Goal: Task Accomplishment & Management: Use online tool/utility

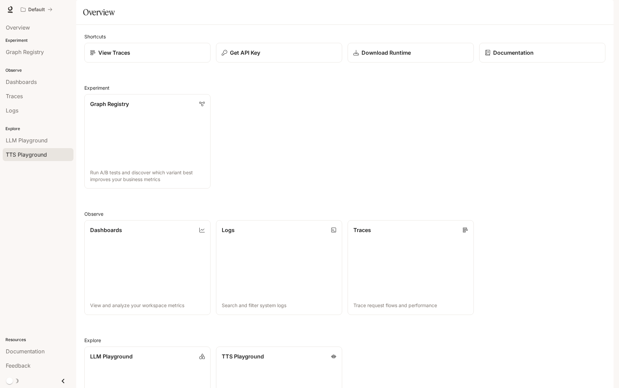
click at [44, 156] on span "TTS Playground" at bounding box center [26, 155] width 41 height 8
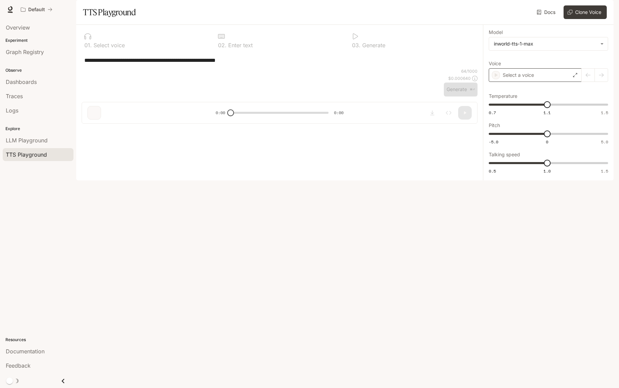
type textarea "**********"
type input "*"
type input "***"
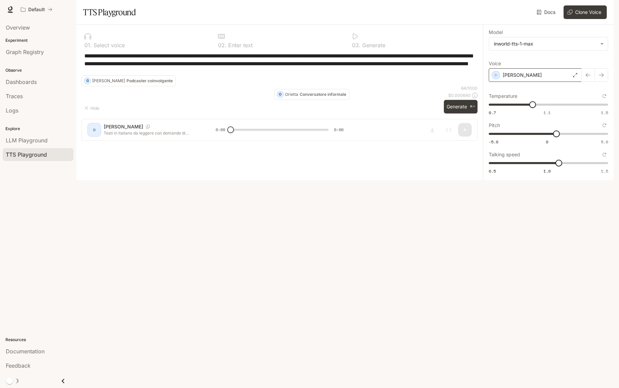
click at [554, 82] on div "[PERSON_NAME]" at bounding box center [535, 75] width 93 height 14
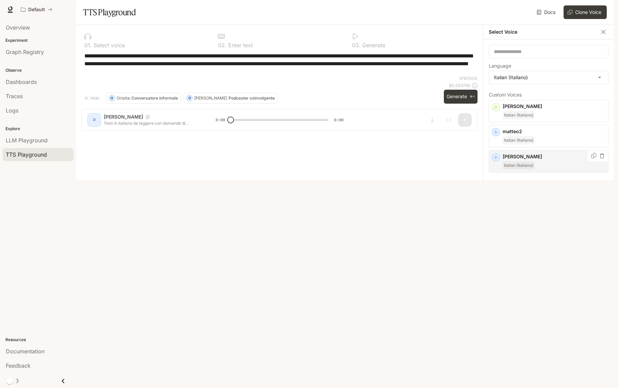
click at [494, 161] on icon "button" at bounding box center [495, 157] width 7 height 7
click at [365, 75] on div "**********" at bounding box center [280, 63] width 396 height 23
click at [529, 160] on p "[PERSON_NAME]" at bounding box center [554, 156] width 103 height 7
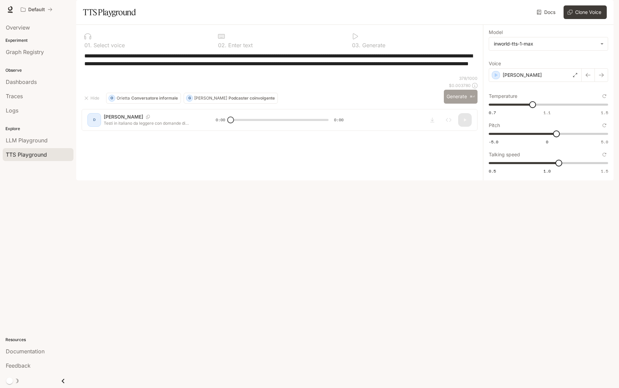
click at [459, 104] on button "Generate ⌘⏎" at bounding box center [461, 97] width 34 height 14
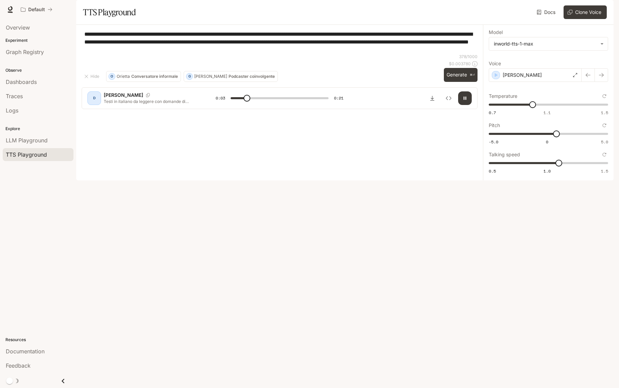
click at [462, 101] on icon "button" at bounding box center [464, 98] width 5 height 5
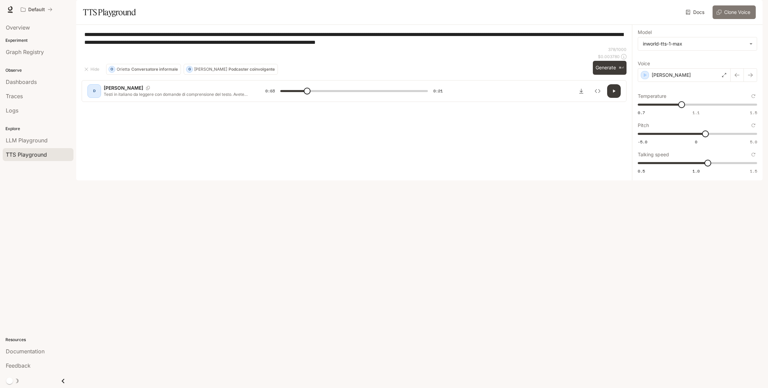
click at [619, 19] on button "Clone Voice" at bounding box center [733, 12] width 43 height 14
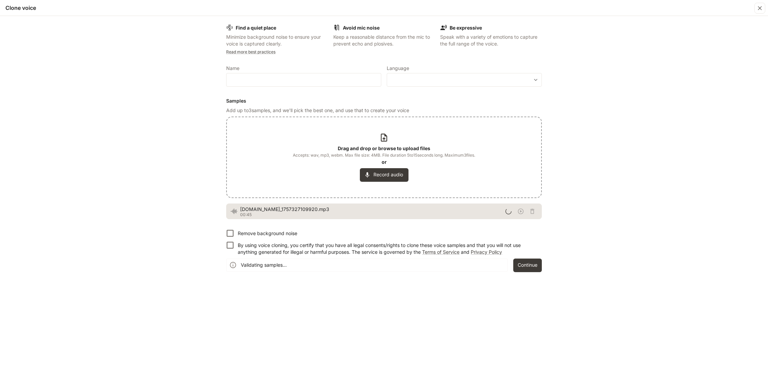
type input "***"
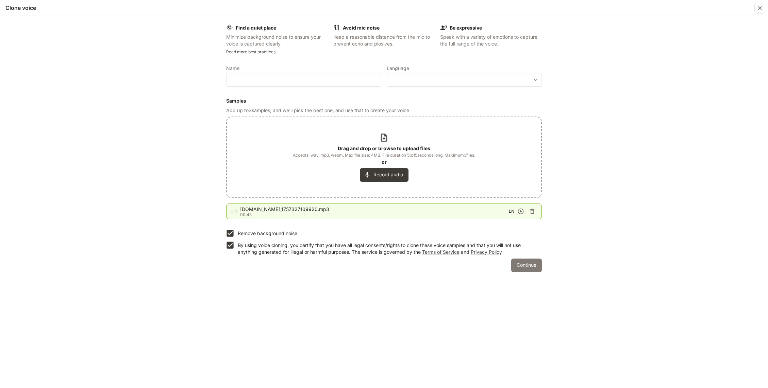
click at [523, 268] on button "Continue" at bounding box center [526, 266] width 31 height 14
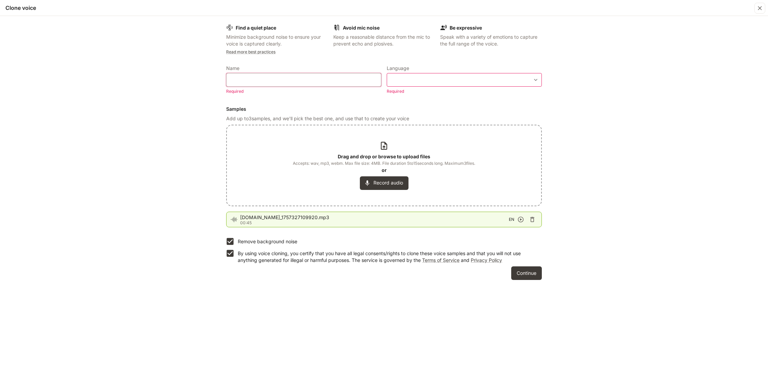
click at [253, 77] on input "text" at bounding box center [303, 80] width 154 height 7
type input "*********"
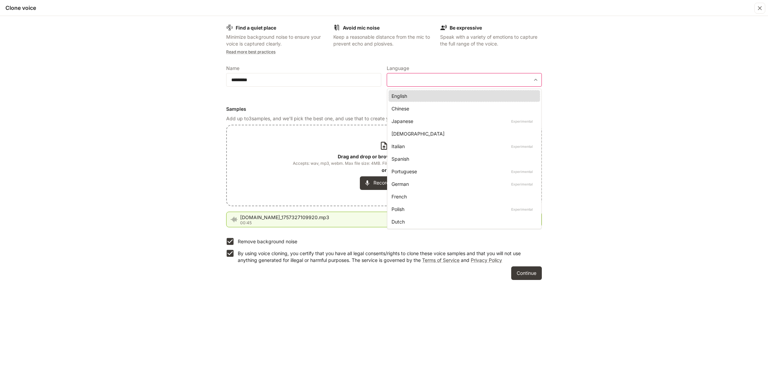
click at [408, 79] on body "**********" at bounding box center [384, 194] width 768 height 388
click at [421, 147] on div "Italian Experimental" at bounding box center [462, 146] width 143 height 7
type input "*****"
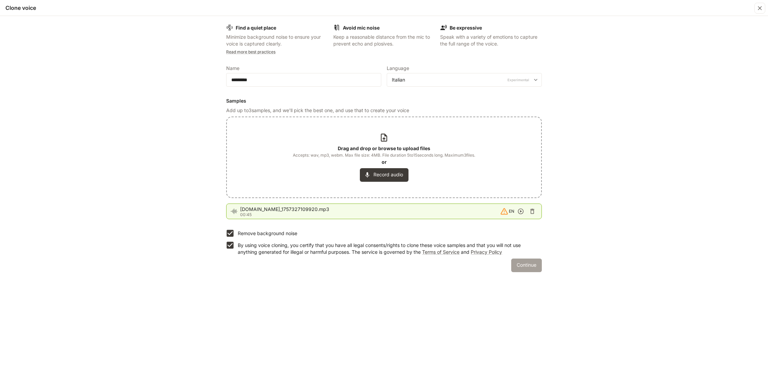
click at [525, 267] on button "Continue" at bounding box center [526, 266] width 31 height 14
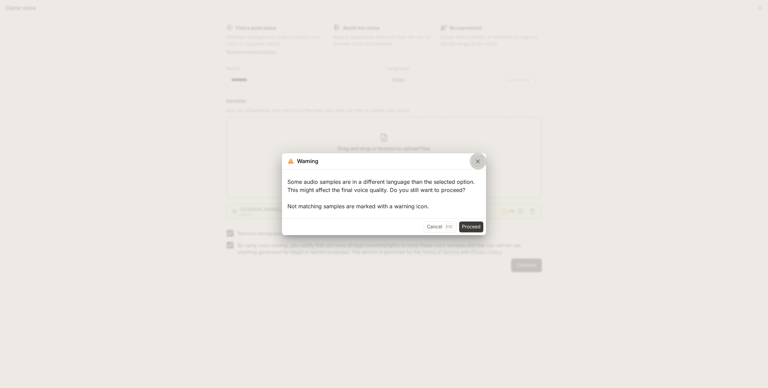
click at [477, 156] on div "button" at bounding box center [477, 161] width 11 height 11
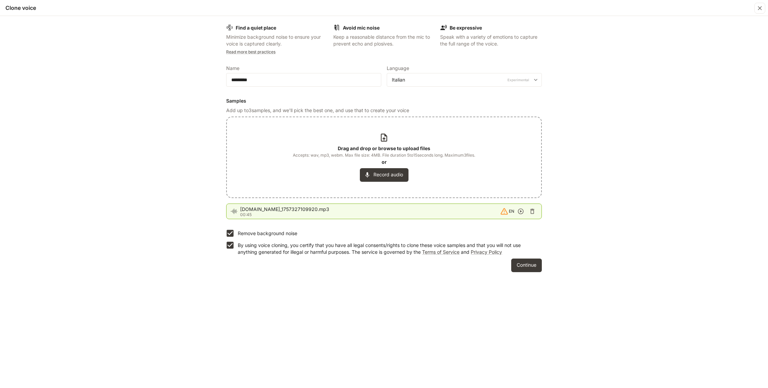
click at [533, 214] on icon "button" at bounding box center [532, 211] width 7 height 7
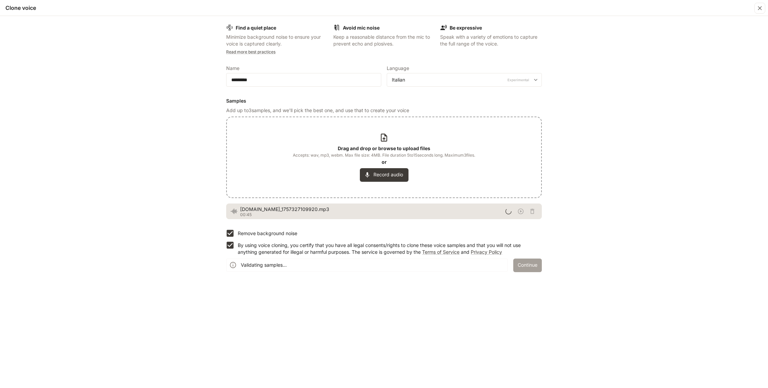
click at [528, 267] on button "Continue" at bounding box center [527, 266] width 29 height 14
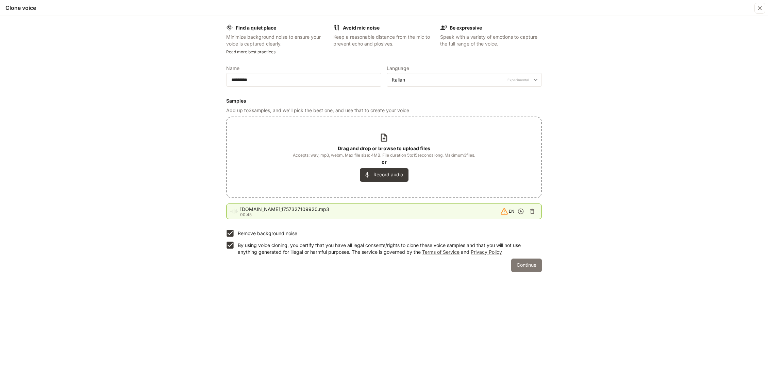
click at [531, 269] on button "Continue" at bounding box center [526, 266] width 31 height 14
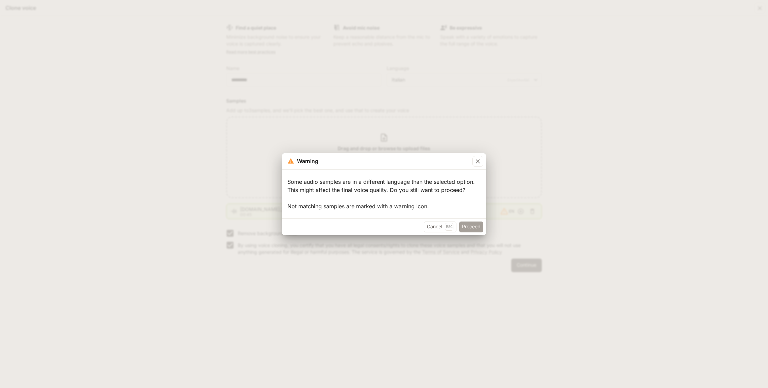
click at [470, 227] on button "Proceed" at bounding box center [471, 227] width 24 height 11
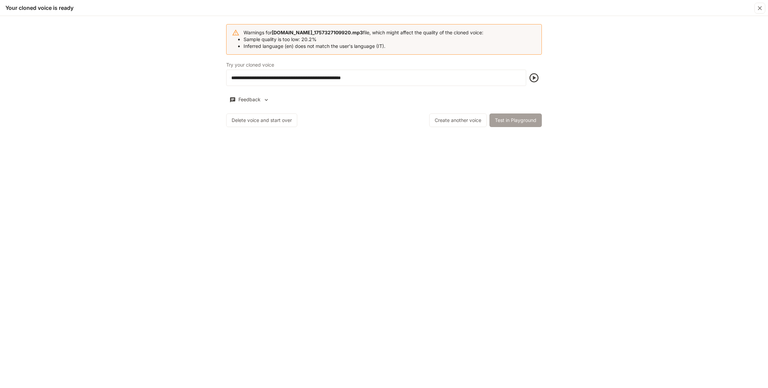
click at [512, 123] on button "Test in Playground" at bounding box center [515, 121] width 52 height 14
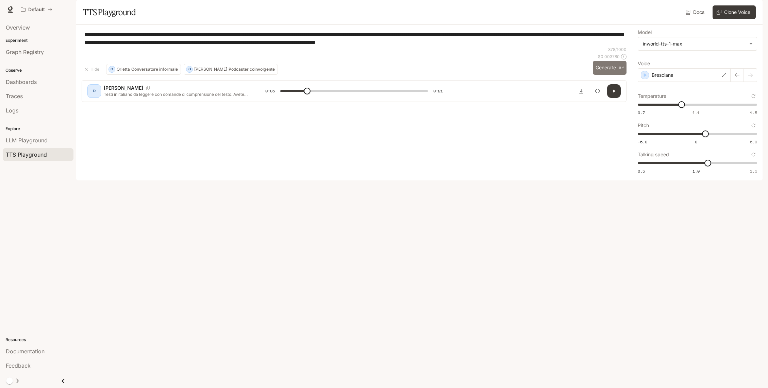
click at [608, 75] on button "Generate ⌘⏎" at bounding box center [610, 68] width 34 height 14
drag, startPoint x: 379, startPoint y: 365, endPoint x: 264, endPoint y: 365, distance: 115.3
click at [264, 98] on div "D Bresciana Testi in italiano da leggere con domande di comprensione del testo.…" at bounding box center [353, 91] width 533 height 14
click at [619, 82] on div "Bresciana" at bounding box center [684, 75] width 93 height 14
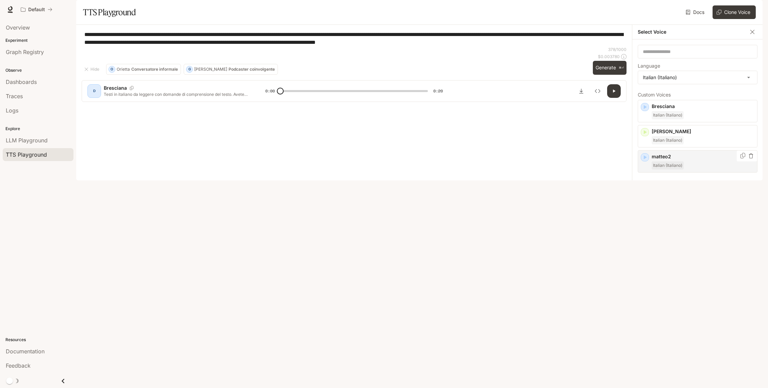
click at [619, 170] on div "matteo2 Italian (Italiano)" at bounding box center [703, 161] width 103 height 16
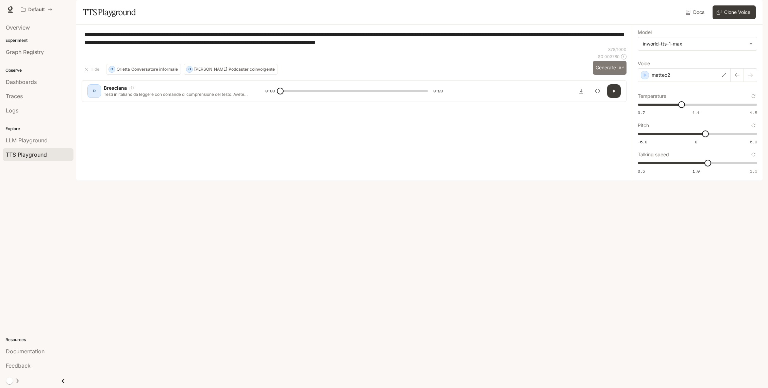
click at [608, 75] on button "Generate ⌘⏎" at bounding box center [610, 68] width 34 height 14
click at [616, 94] on icon "button" at bounding box center [613, 90] width 5 height 5
click at [619, 79] on p "matteo2" at bounding box center [661, 75] width 19 height 7
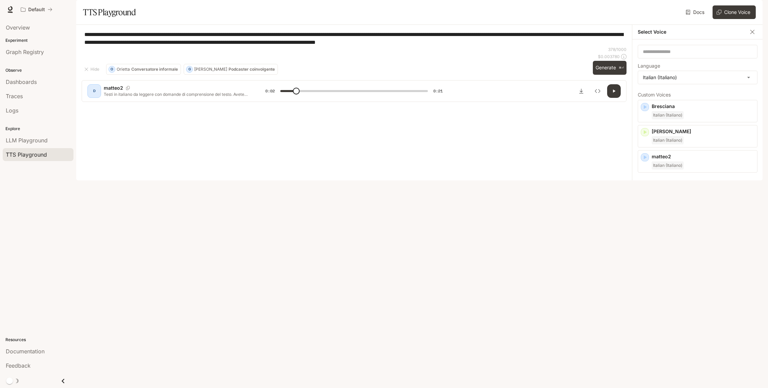
click at [619, 195] on div "[PERSON_NAME] Italian (Italiano)" at bounding box center [703, 187] width 103 height 16
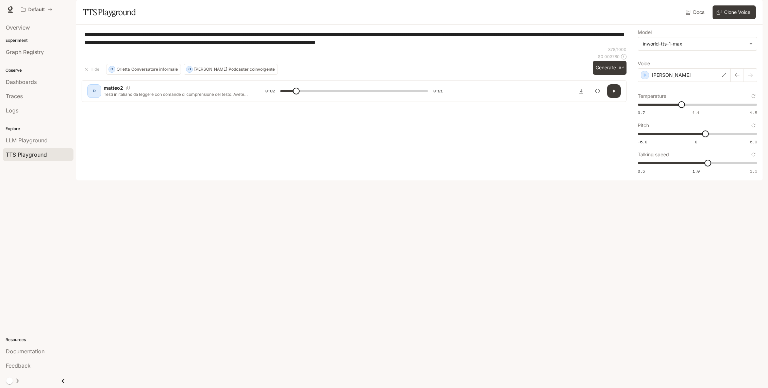
click at [612, 94] on icon "button" at bounding box center [613, 90] width 5 height 5
click at [611, 98] on button "button" at bounding box center [614, 91] width 14 height 14
click at [608, 75] on button "Generate ⌘⏎" at bounding box center [610, 68] width 34 height 14
click at [612, 98] on button "button" at bounding box center [614, 91] width 14 height 14
click at [619, 82] on div "[PERSON_NAME]" at bounding box center [684, 75] width 93 height 14
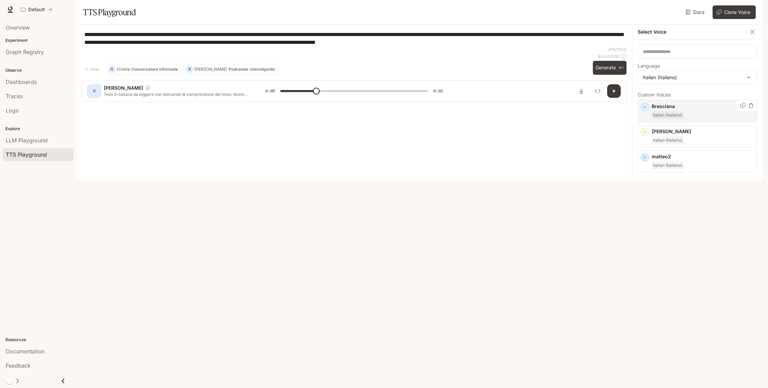
click at [619, 110] on p "Bresciana" at bounding box center [703, 106] width 103 height 7
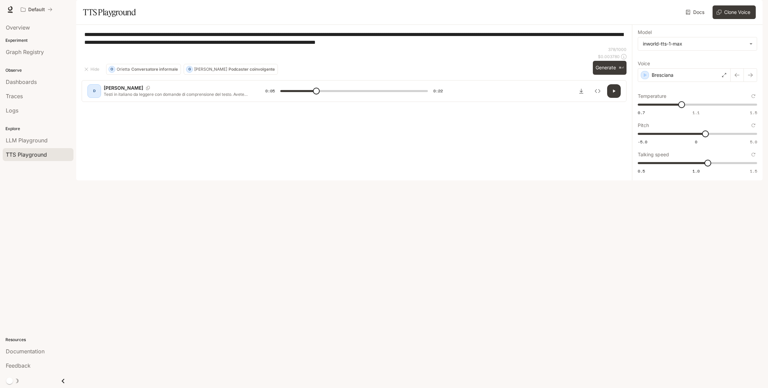
drag, startPoint x: 608, startPoint y: 343, endPoint x: 615, endPoint y: 343, distance: 7.1
click at [608, 75] on button "Generate ⌘⏎" at bounding box center [610, 68] width 34 height 14
click at [613, 98] on button "button" at bounding box center [614, 91] width 14 height 14
type input "***"
type input "*"
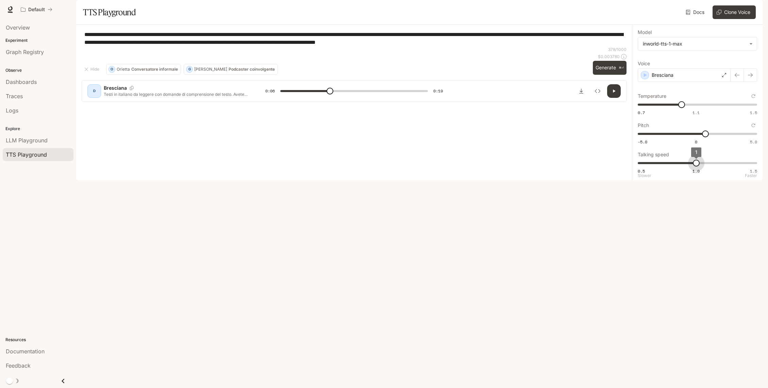
drag, startPoint x: 706, startPoint y: 182, endPoint x: 695, endPoint y: 183, distance: 11.2
click at [619, 167] on span "1" at bounding box center [696, 163] width 7 height 7
click at [610, 75] on button "Generate ⌘⏎" at bounding box center [610, 68] width 34 height 14
click at [612, 94] on icon "button" at bounding box center [613, 90] width 5 height 5
click at [619, 19] on button "Clone Voice" at bounding box center [733, 12] width 43 height 14
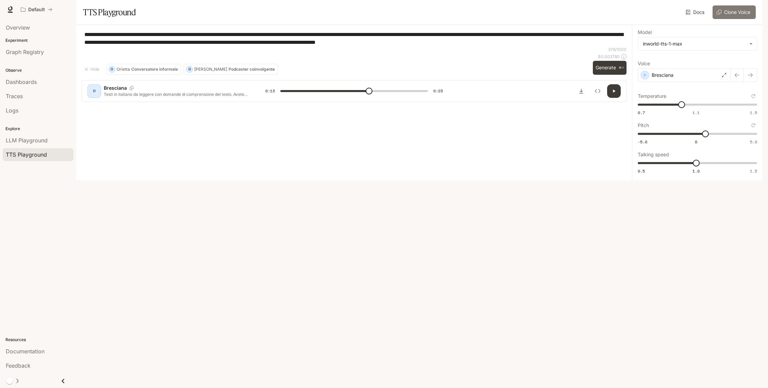
type input "**"
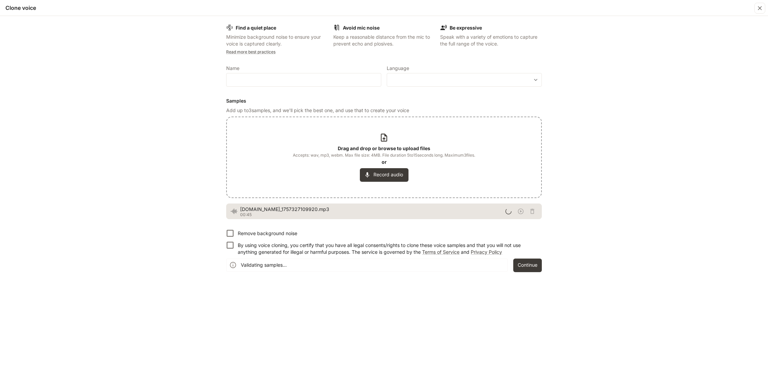
click at [250, 249] on p "By using voice cloning, you certify that you have all legal consents/rights to …" at bounding box center [387, 249] width 299 height 14
click at [531, 268] on button "Continue" at bounding box center [527, 266] width 29 height 14
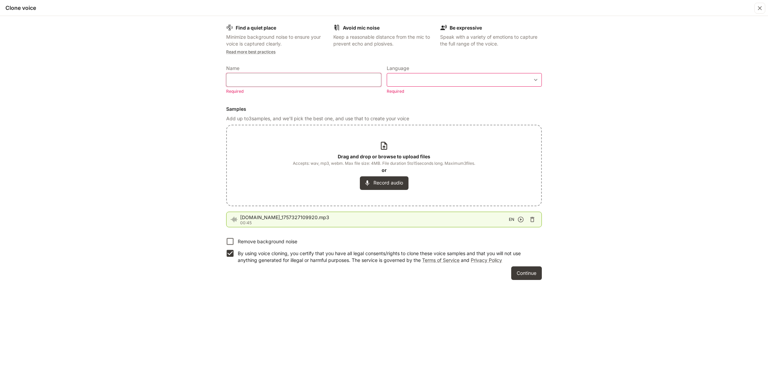
click at [247, 79] on input "text" at bounding box center [303, 80] width 154 height 7
type input "*****"
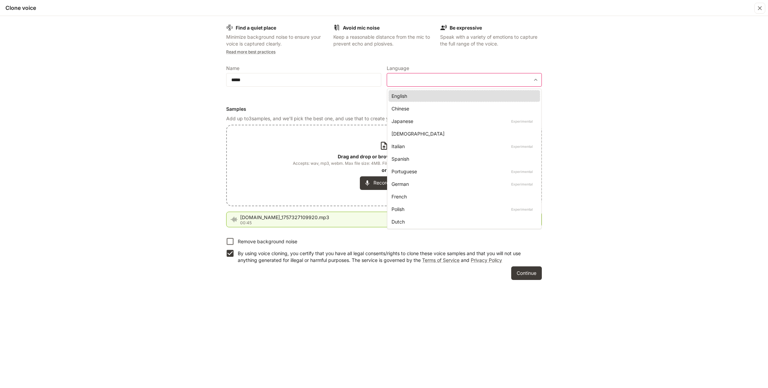
click at [416, 77] on body "**********" at bounding box center [384, 194] width 768 height 388
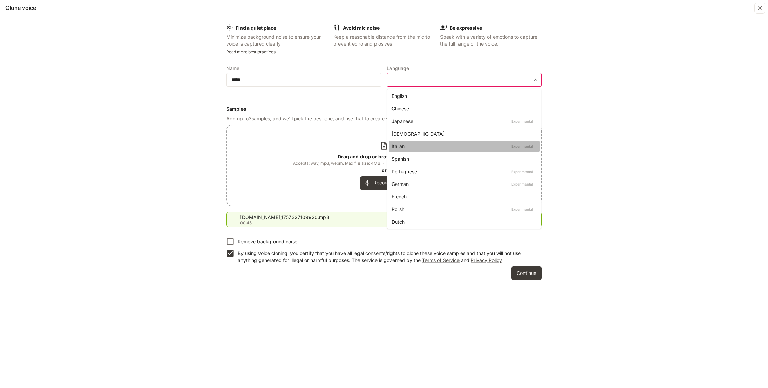
click at [422, 147] on div "Italian Experimental" at bounding box center [462, 146] width 143 height 7
type input "*****"
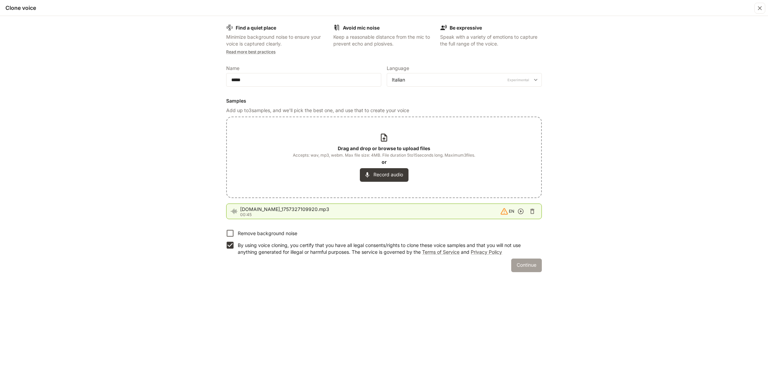
click at [533, 268] on button "Continue" at bounding box center [526, 266] width 31 height 14
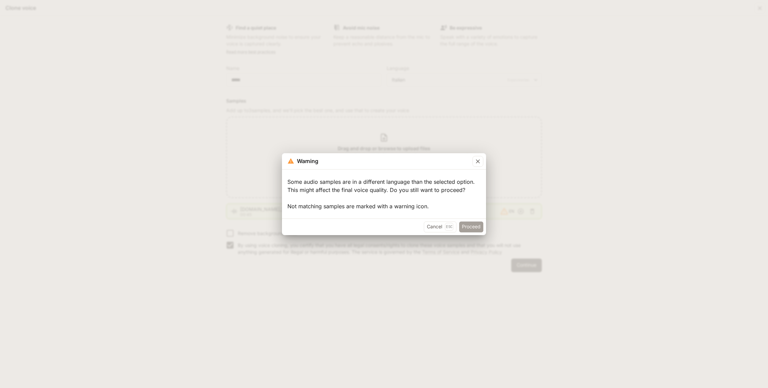
click at [472, 226] on button "Proceed" at bounding box center [471, 227] width 24 height 11
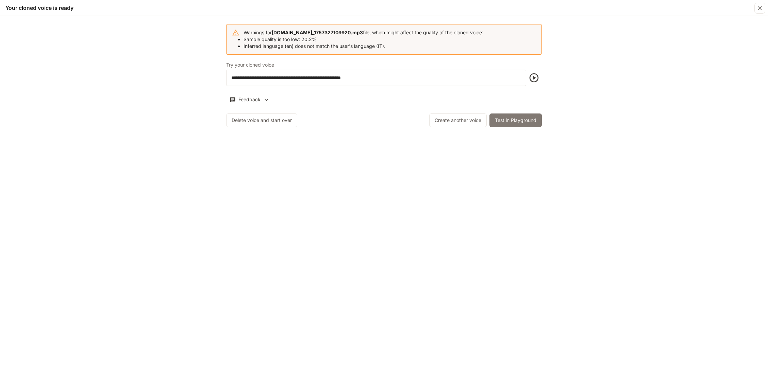
click at [509, 121] on button "Test in Playground" at bounding box center [515, 121] width 52 height 14
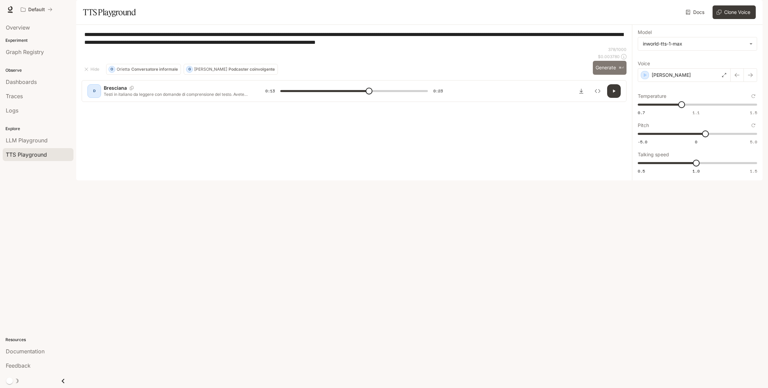
click at [603, 75] on button "Generate ⌘⏎" at bounding box center [610, 68] width 34 height 14
click at [610, 98] on button "button" at bounding box center [614, 91] width 14 height 14
click at [619, 82] on div "[PERSON_NAME]" at bounding box center [684, 75] width 93 height 14
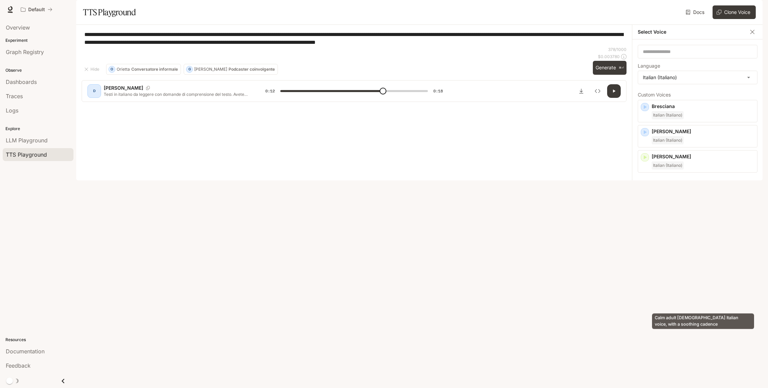
click at [619, 296] on p "Calm adult [DEMOGRAPHIC_DATA] Italian voice, with a soothing cadence" at bounding box center [703, 289] width 103 height 12
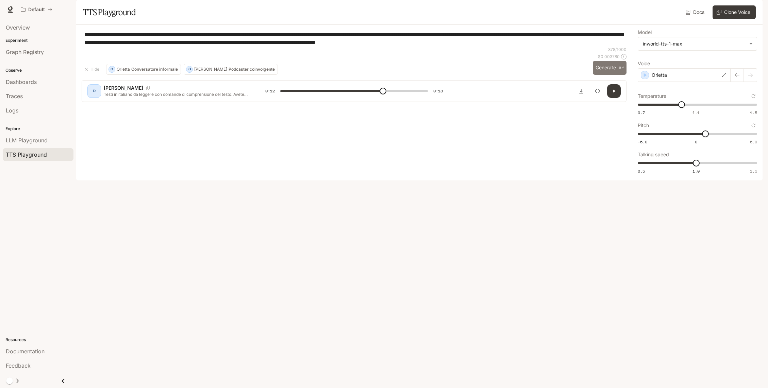
click at [611, 75] on button "Generate ⌘⏎" at bounding box center [610, 68] width 34 height 14
click at [615, 94] on icon "button" at bounding box center [613, 90] width 5 height 5
click at [619, 19] on button "Clone Voice" at bounding box center [733, 12] width 43 height 14
type input "*"
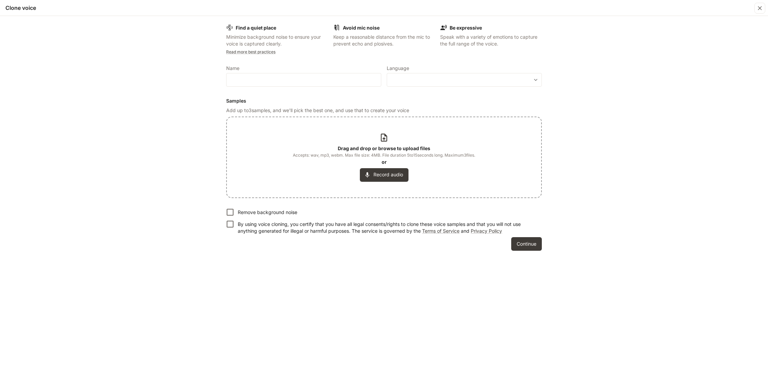
click at [385, 138] on icon at bounding box center [383, 137] width 9 height 9
click at [388, 177] on button "Record audio" at bounding box center [384, 175] width 49 height 14
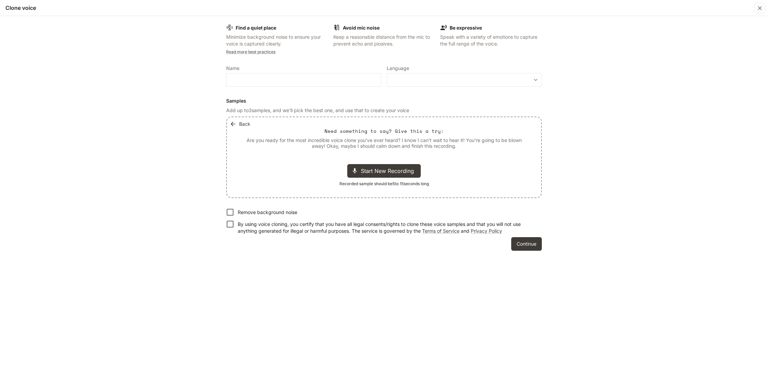
click at [243, 125] on button "Back" at bounding box center [240, 124] width 25 height 14
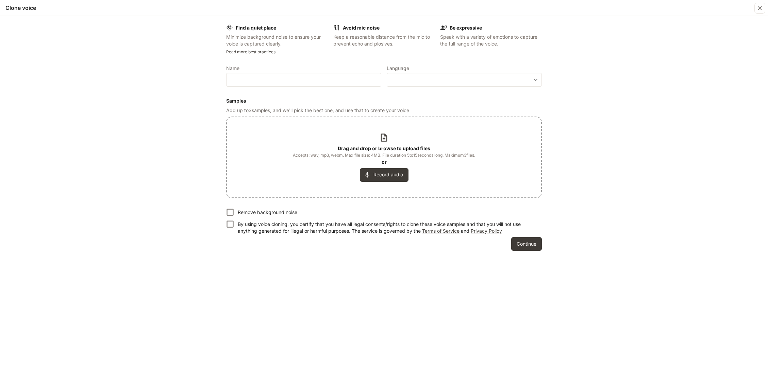
click at [387, 141] on icon at bounding box center [383, 137] width 9 height 9
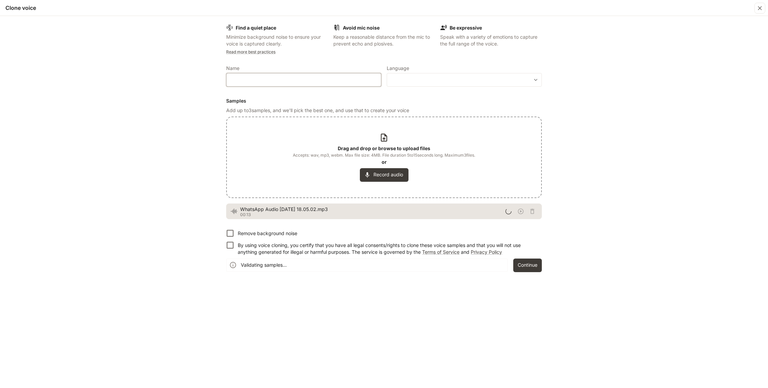
click at [322, 80] on input "text" at bounding box center [303, 80] width 154 height 7
type input "******"
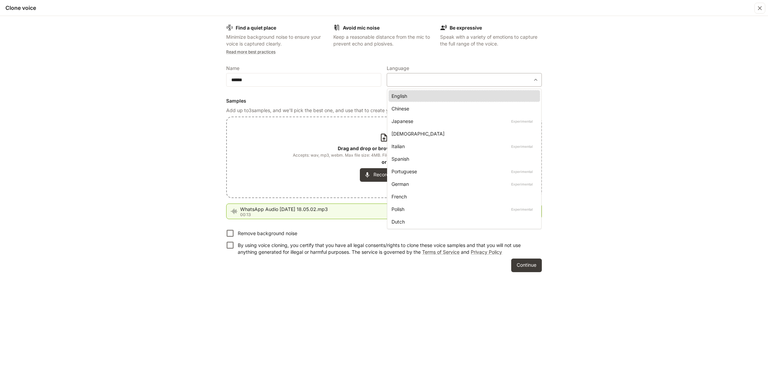
click at [475, 82] on body "**********" at bounding box center [384, 194] width 768 height 388
click at [429, 144] on div "Italian Experimental" at bounding box center [462, 146] width 143 height 7
type input "*****"
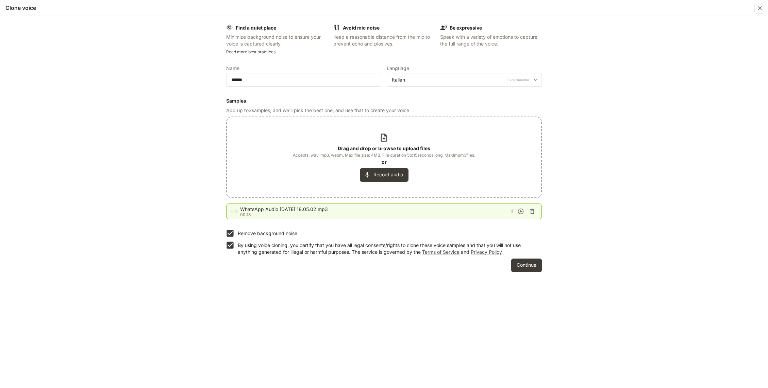
click at [619, 117] on div "Find a quiet place Minimize background noise to ensure your voice is captured c…" at bounding box center [384, 202] width 768 height 372
click at [525, 270] on button "Continue" at bounding box center [526, 266] width 31 height 14
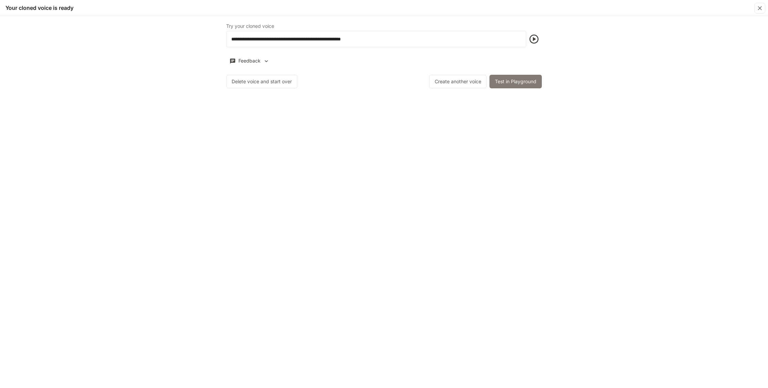
click at [518, 80] on button "Test in Playground" at bounding box center [515, 82] width 52 height 14
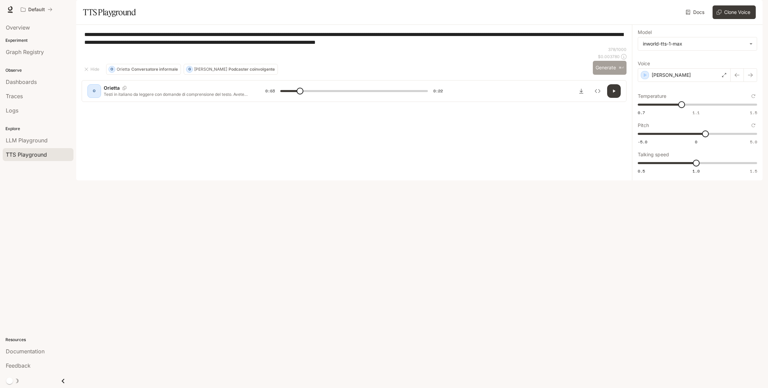
click at [607, 75] on button "Generate ⌘⏎" at bounding box center [610, 68] width 34 height 14
type input "*"
click at [619, 82] on div "[PERSON_NAME]" at bounding box center [684, 75] width 93 height 14
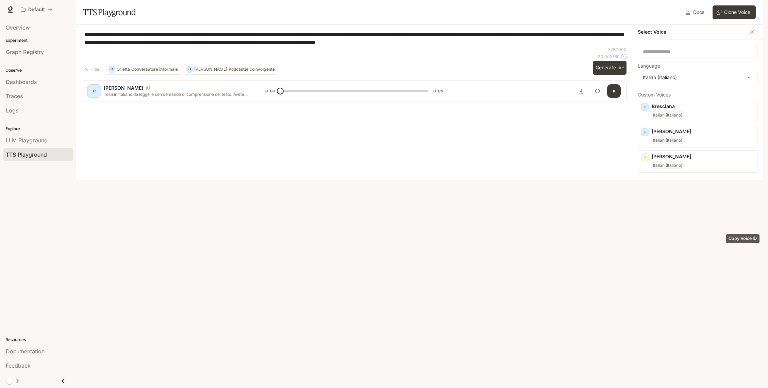
click at [619, 234] on icon "Copy Voice ID" at bounding box center [742, 231] width 7 height 5
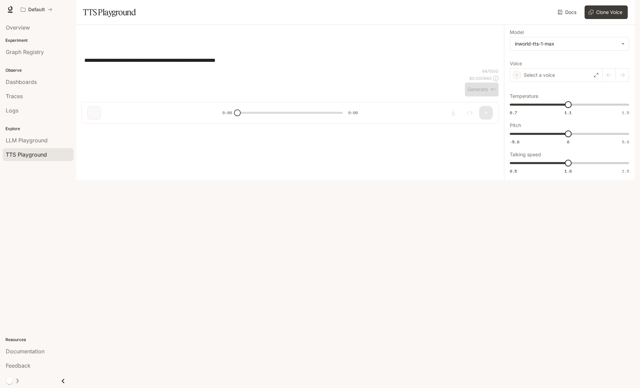
type input "*"
type input "***"
